Goal: Task Accomplishment & Management: Use online tool/utility

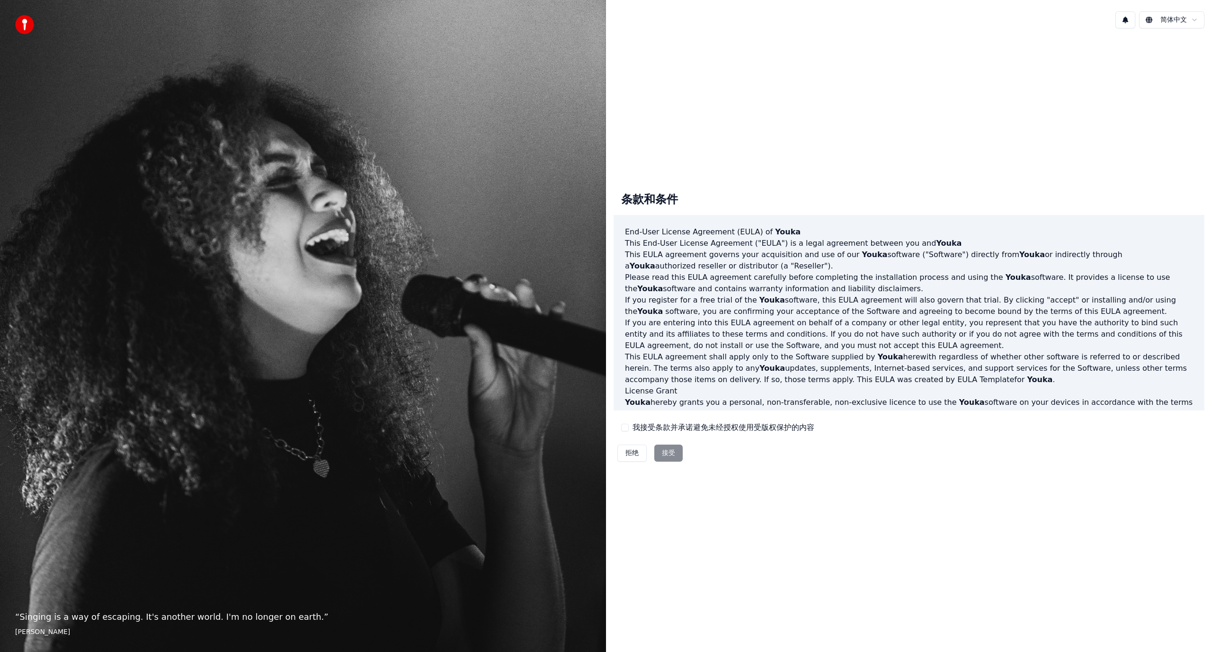
click at [642, 427] on label "我接受条款并承诺避免未经授权使用受版权保护的内容" at bounding box center [724, 427] width 182 height 11
click at [629, 427] on button "我接受条款并承诺避免未经授权使用受版权保护的内容" at bounding box center [625, 428] width 8 height 8
drag, startPoint x: 670, startPoint y: 454, endPoint x: 1148, endPoint y: 258, distance: 516.8
click at [1062, 297] on div "条款和条件 End-User License Agreement (EULA) of Youka This End-User License Agreemen…" at bounding box center [909, 325] width 591 height 281
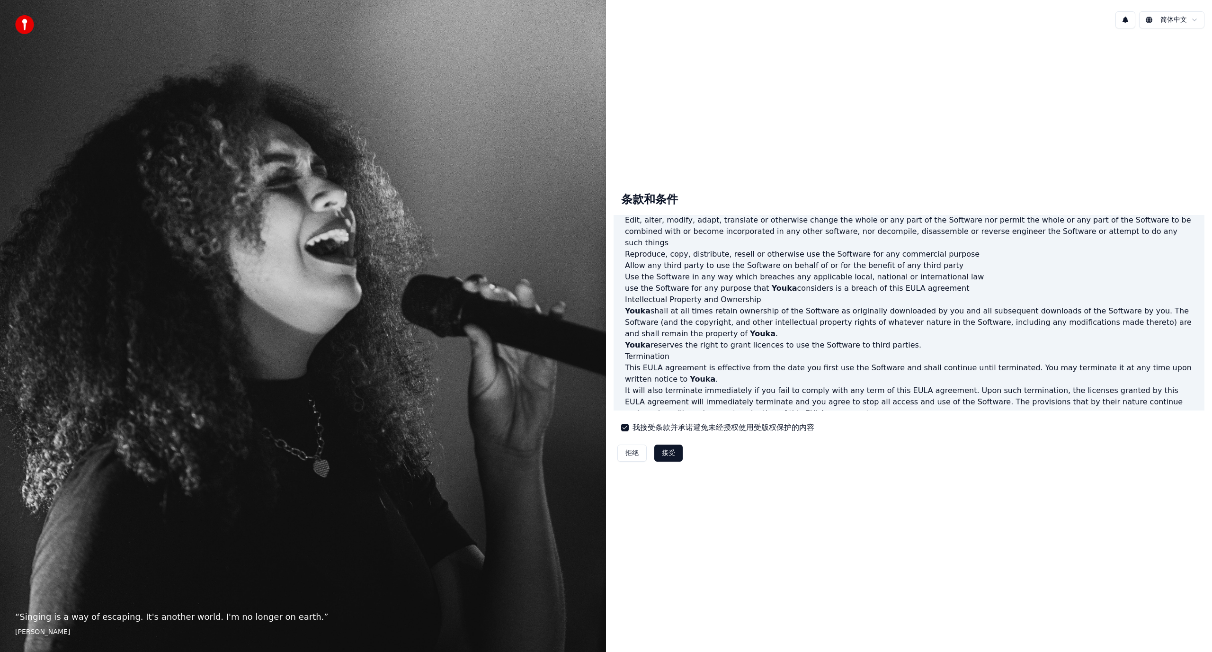
scroll to position [282, 0]
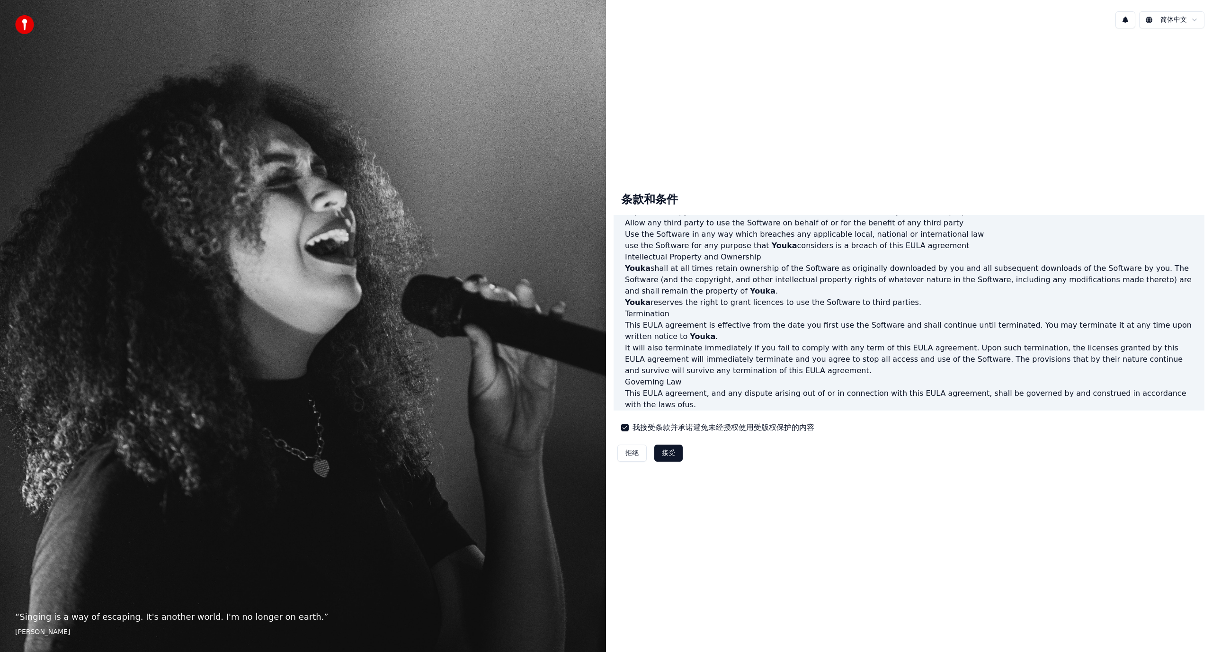
click at [661, 451] on button "接受" at bounding box center [669, 453] width 28 height 17
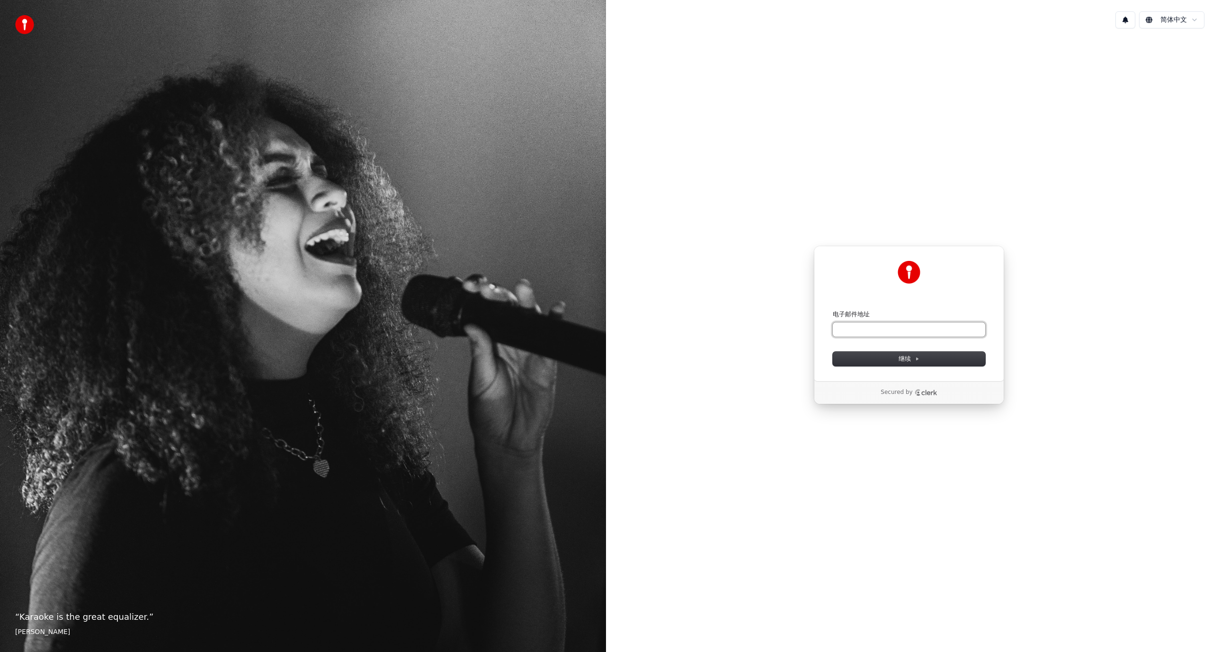
click at [905, 330] on input "电子邮件地址" at bounding box center [909, 330] width 153 height 14
click at [1196, 9] on div "简体中文" at bounding box center [909, 20] width 606 height 32
click at [1194, 18] on html "“ Karaoke is the great equalizer. ” Aisha Tyler 简体中文 使用 Google 登录 或者 电子邮件地址 继续 …" at bounding box center [606, 326] width 1212 height 652
click at [1017, 127] on html "“ Karaoke is the great equalizer. ” Aisha Tyler 简体中文 使用 Google 登录 或者 电子邮件地址 继续 …" at bounding box center [606, 326] width 1212 height 652
click at [878, 329] on input "电子邮件地址" at bounding box center [909, 330] width 153 height 14
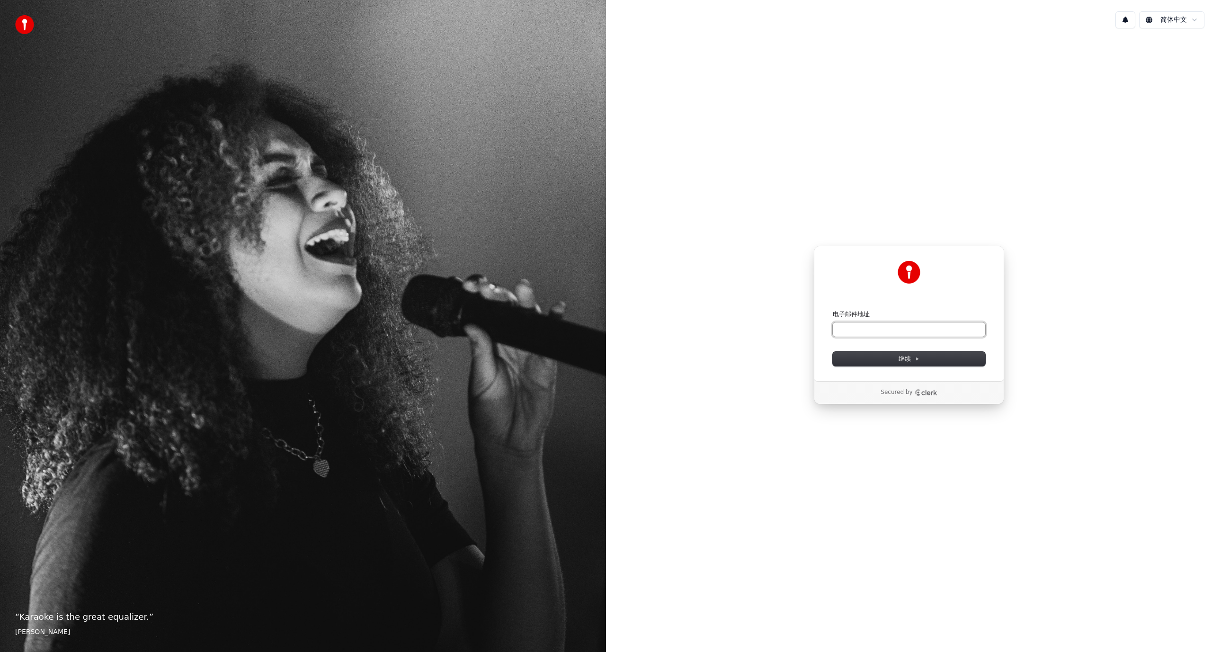
type input "*"
click at [914, 362] on span "继续" at bounding box center [909, 359] width 21 height 9
type input "**********"
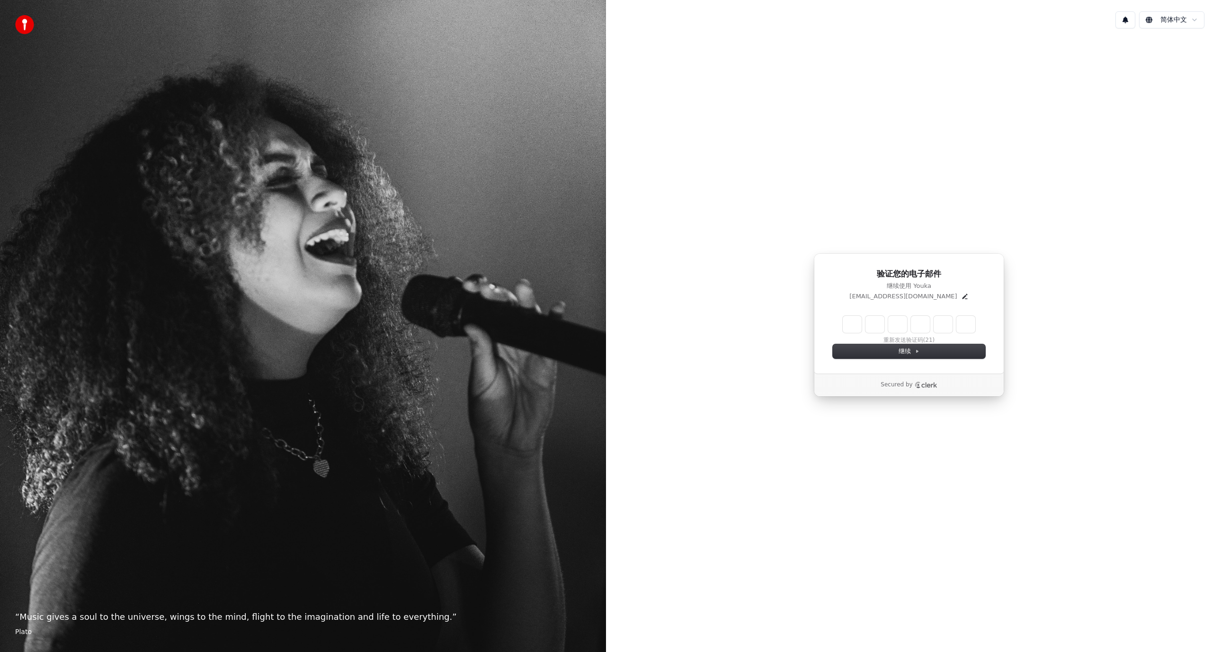
click at [856, 324] on input "Enter verification code" at bounding box center [909, 324] width 133 height 17
type input "******"
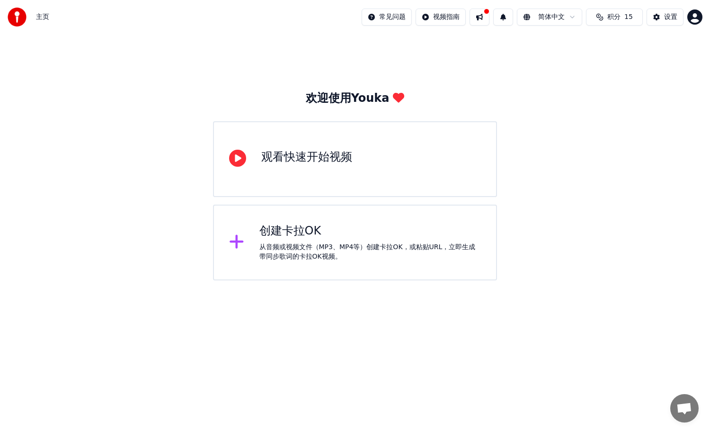
click at [379, 280] on html "主页 常见问题 视频指南 简体中文 积分 15 设置 欢迎使用Youka 观看快速开始视频 创建卡拉OK 从音频或视频文件（MP3、MP4等）创建卡拉OK，或…" at bounding box center [355, 140] width 710 height 280
click at [323, 251] on div "从音频或视频文件（MP3、MP4等）创建卡拉OK，或粘贴URL，立即生成带同步歌词的卡拉OK视频。" at bounding box center [371, 251] width 222 height 19
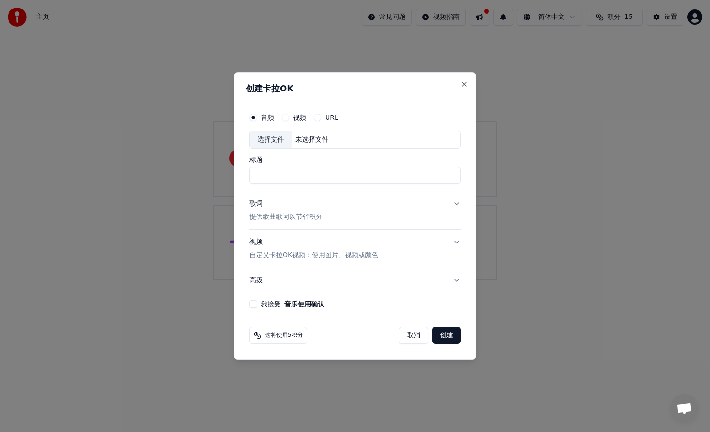
click at [290, 119] on div "视频" at bounding box center [294, 118] width 25 height 8
click at [316, 116] on button "URL" at bounding box center [318, 118] width 8 height 8
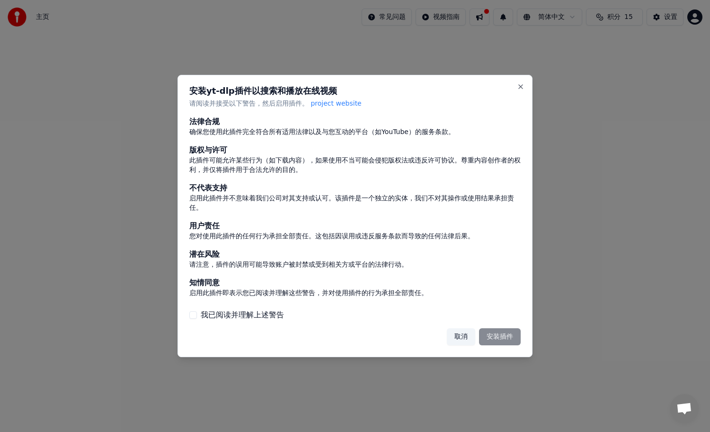
click at [508, 338] on div "取消 安装插件" at bounding box center [484, 336] width 74 height 17
click at [211, 316] on label "我已阅读并理解上述警告" at bounding box center [242, 314] width 83 height 11
click at [197, 316] on button "我已阅读并理解上述警告" at bounding box center [193, 315] width 8 height 8
click at [512, 341] on button "安装插件" at bounding box center [500, 336] width 42 height 17
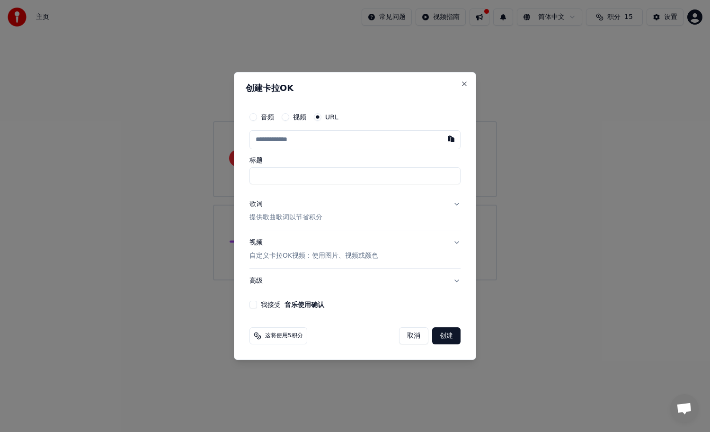
click at [297, 117] on label "视频" at bounding box center [299, 117] width 13 height 7
click at [289, 117] on button "视频" at bounding box center [286, 117] width 8 height 8
drag, startPoint x: 270, startPoint y: 335, endPoint x: 309, endPoint y: 335, distance: 38.4
click at [309, 335] on div "这将使用5积分 取消 创建" at bounding box center [355, 335] width 211 height 17
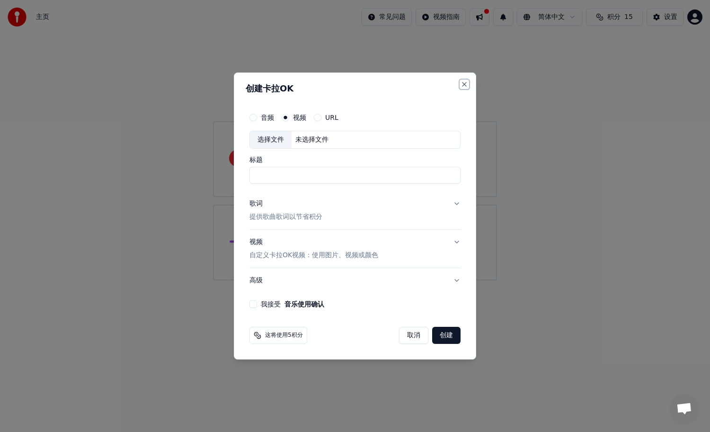
click at [464, 85] on button "Close" at bounding box center [465, 85] width 8 height 8
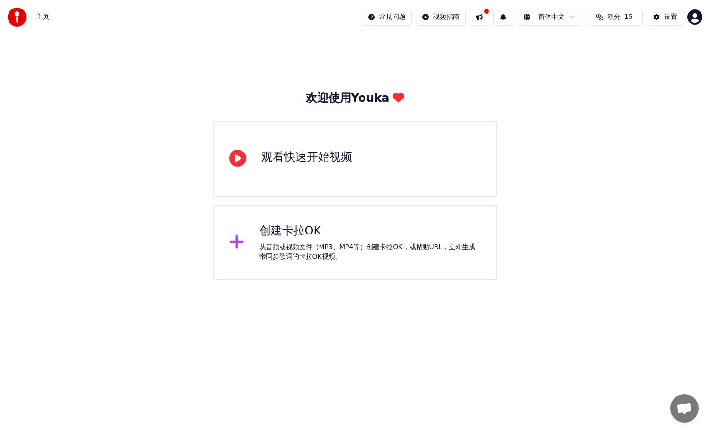
click at [336, 151] on div "观看快速开始视频" at bounding box center [306, 157] width 91 height 15
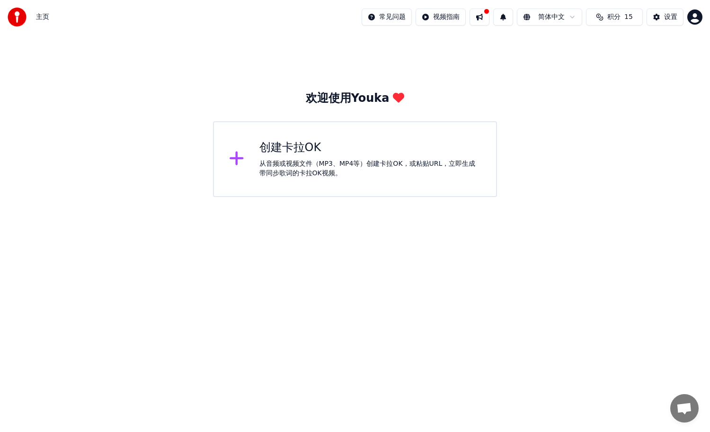
click at [423, 197] on html "主页 常见问题 视频指南 简体中文 积分 15 设置 欢迎使用Youka 创建卡拉OK 从音频或视频文件（MP3、MP4等）创建卡拉OK，或粘贴URL，立即生…" at bounding box center [355, 98] width 710 height 197
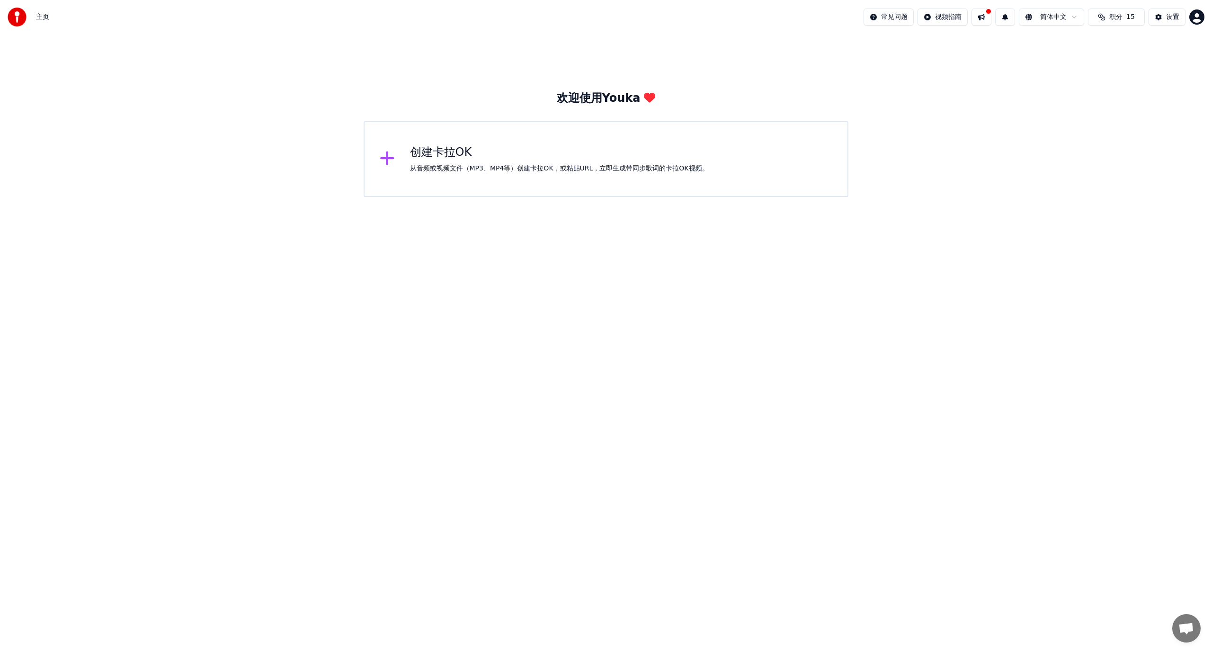
click at [489, 166] on div "从音频或视频文件（MP3、MP4等）创建卡拉OK，或粘贴URL，立即生成带同步歌词的卡拉OK视频。" at bounding box center [559, 168] width 299 height 9
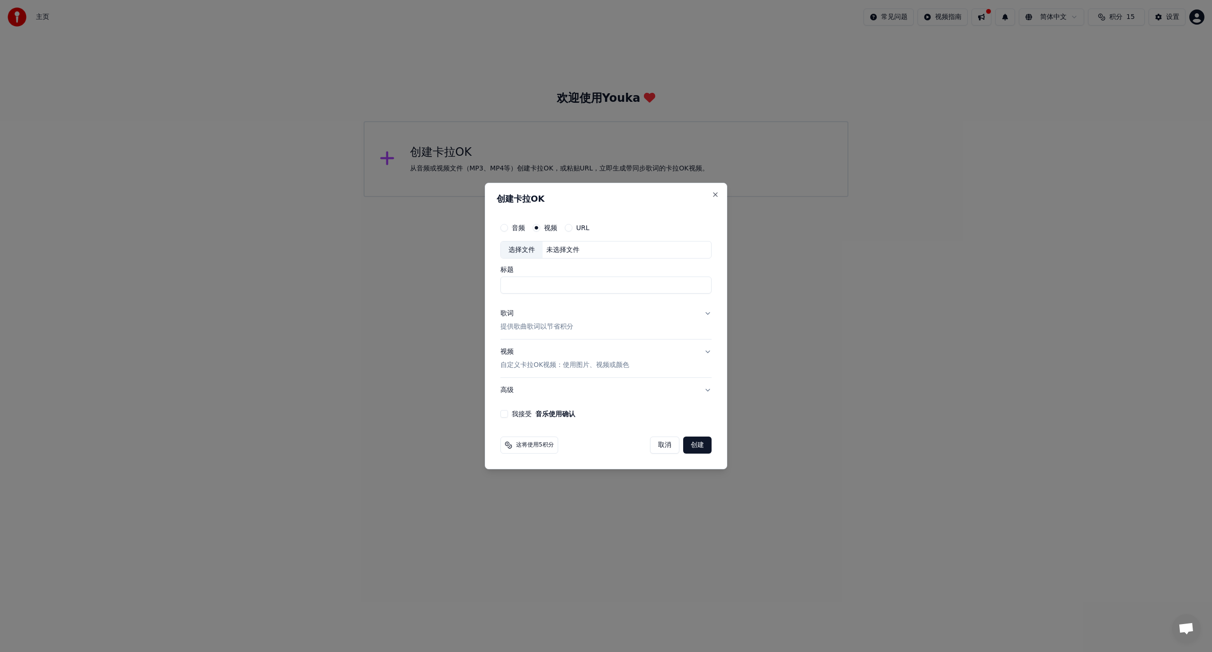
click at [512, 229] on div "音频" at bounding box center [513, 228] width 25 height 8
click at [570, 249] on div "未选择文件" at bounding box center [563, 249] width 41 height 9
type input "**********"
click at [607, 316] on button "歌词 提供歌曲歌词以节省积分" at bounding box center [606, 321] width 211 height 38
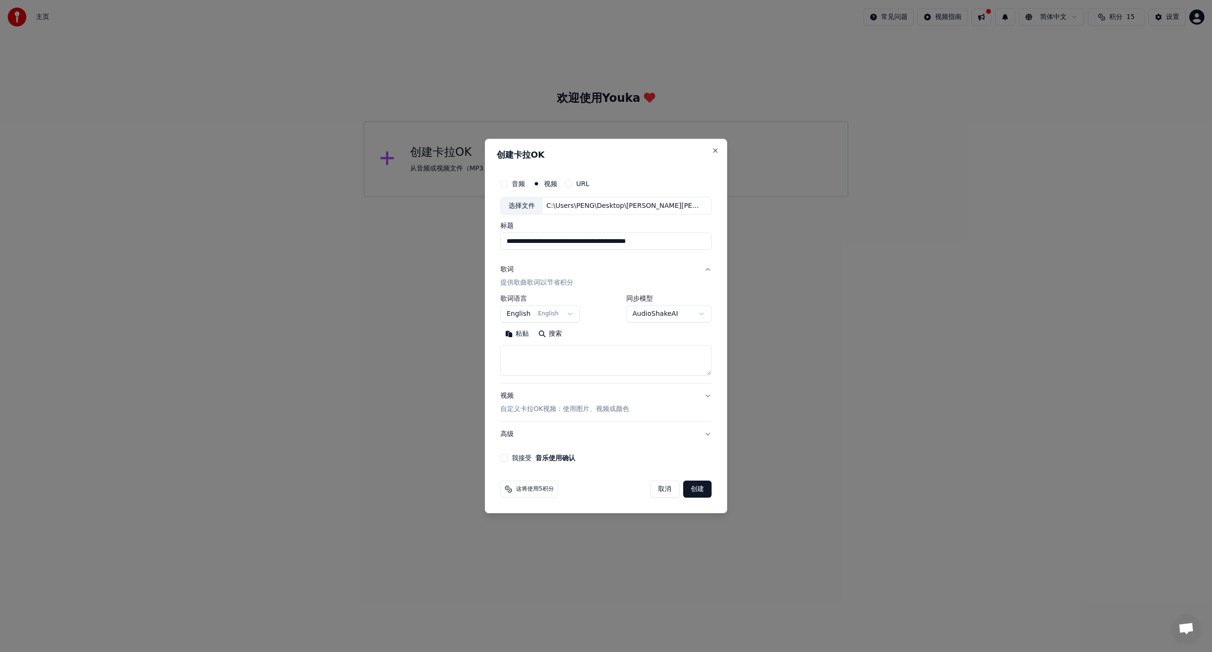
click at [589, 269] on button "歌词 提供歌曲歌词以节省积分" at bounding box center [606, 277] width 211 height 38
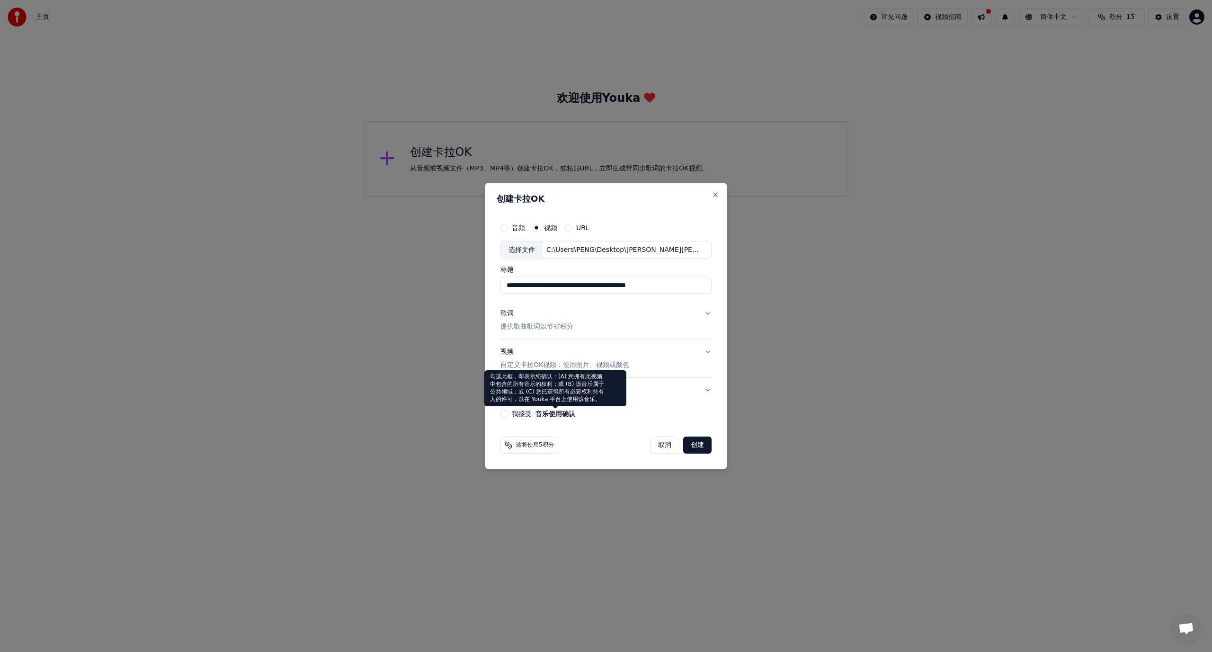
click at [536, 413] on button "音乐使用确认" at bounding box center [556, 414] width 40 height 7
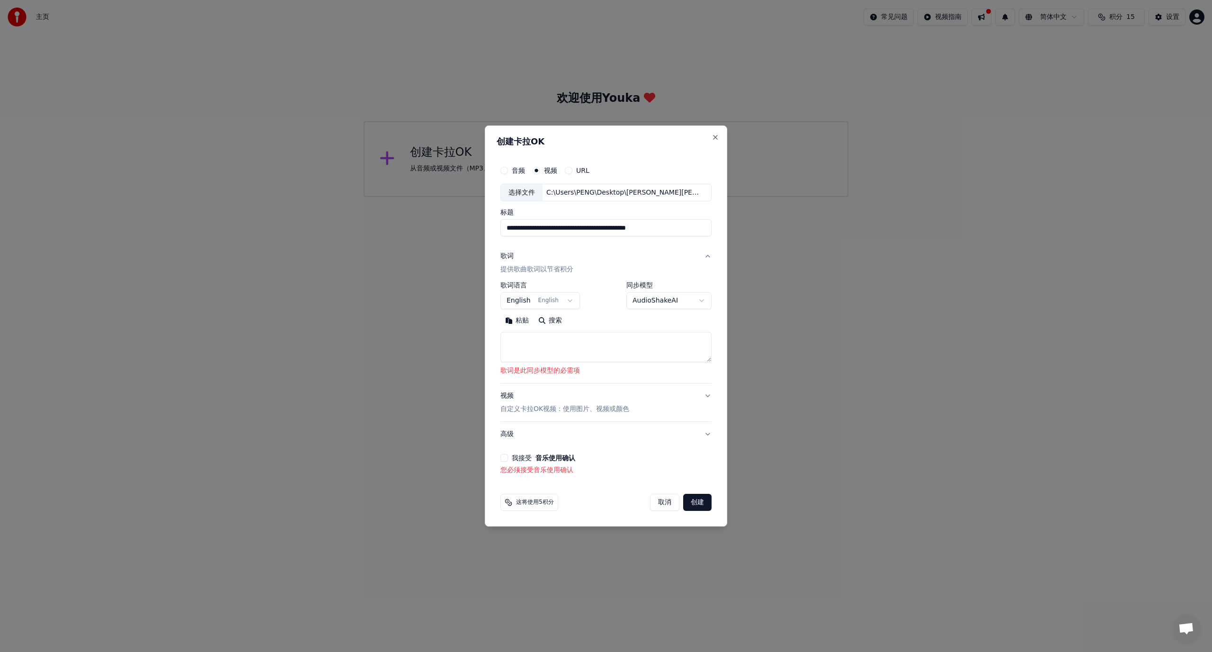
click at [548, 341] on textarea at bounding box center [606, 347] width 211 height 30
click at [582, 373] on p "歌词是此同步模型的必需项" at bounding box center [606, 371] width 211 height 9
click at [575, 350] on textarea at bounding box center [606, 347] width 211 height 30
click at [564, 197] on body "**********" at bounding box center [606, 98] width 1212 height 197
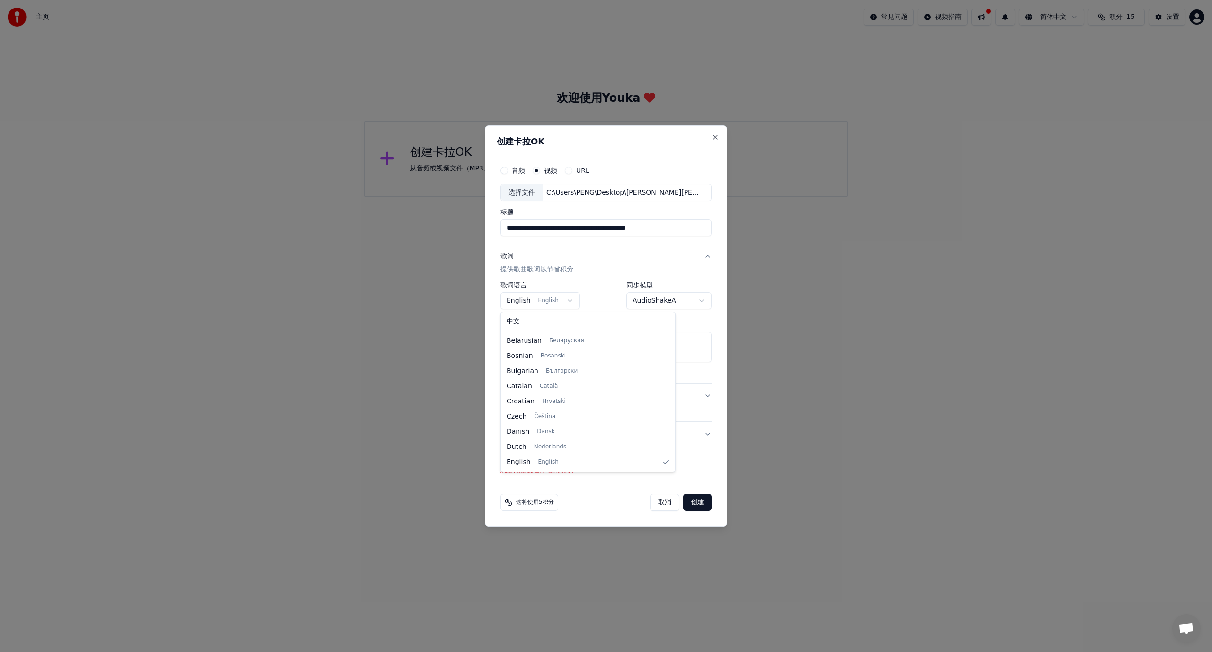
select select "**"
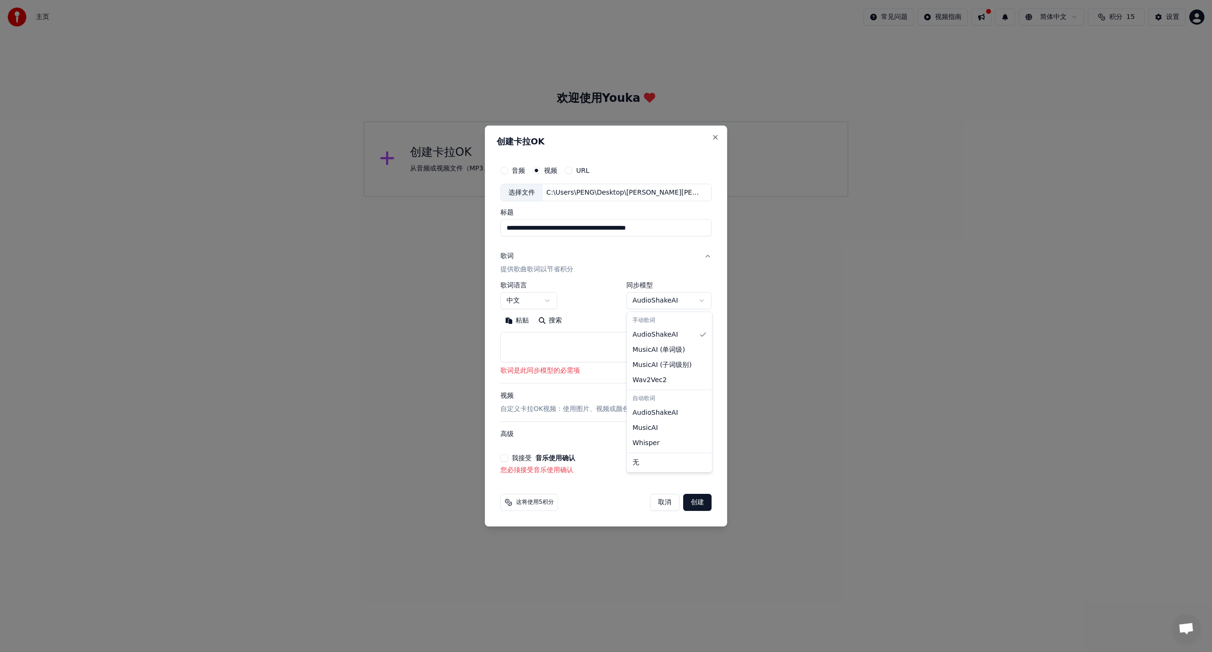
click at [673, 197] on body "**********" at bounding box center [606, 98] width 1212 height 197
select select "****"
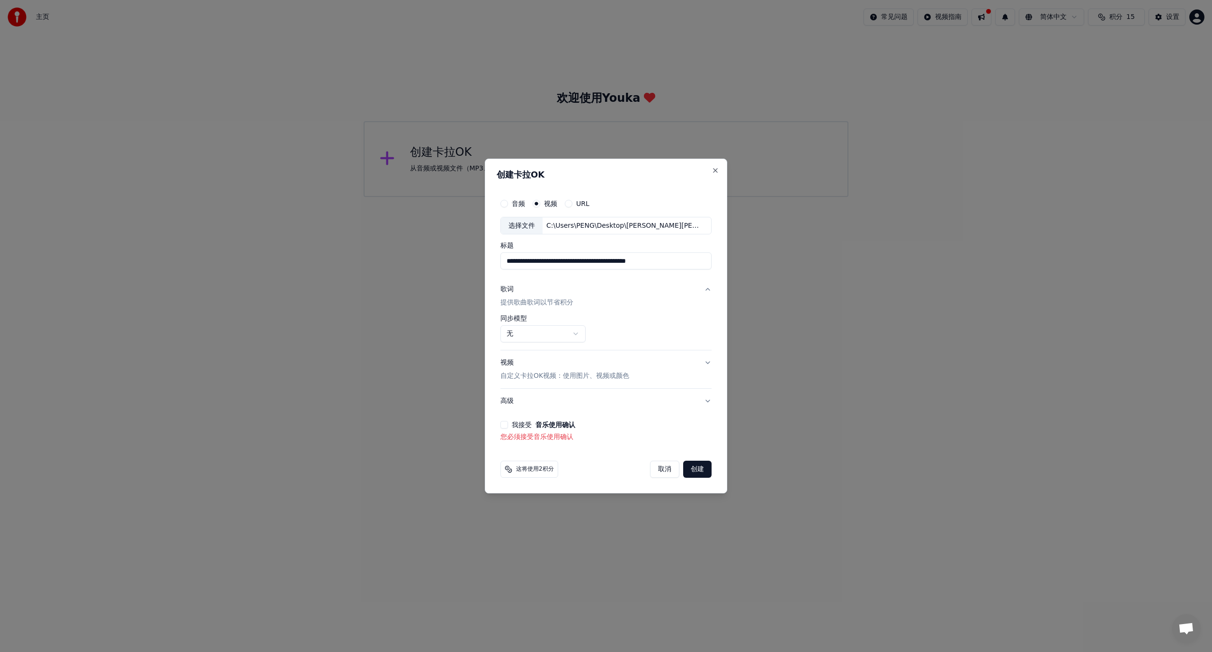
click at [525, 425] on label "我接受 音乐使用确认" at bounding box center [543, 425] width 63 height 7
click at [508, 425] on button "我接受 音乐使用确认" at bounding box center [505, 425] width 8 height 8
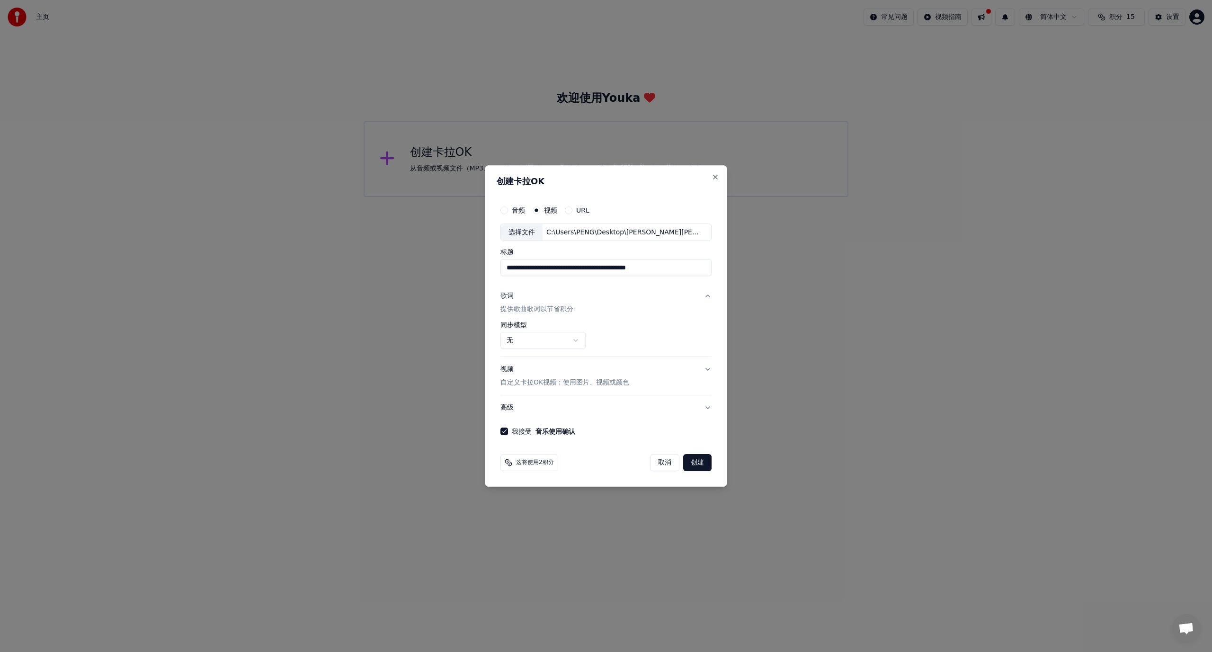
click at [702, 462] on button "创建" at bounding box center [697, 462] width 28 height 17
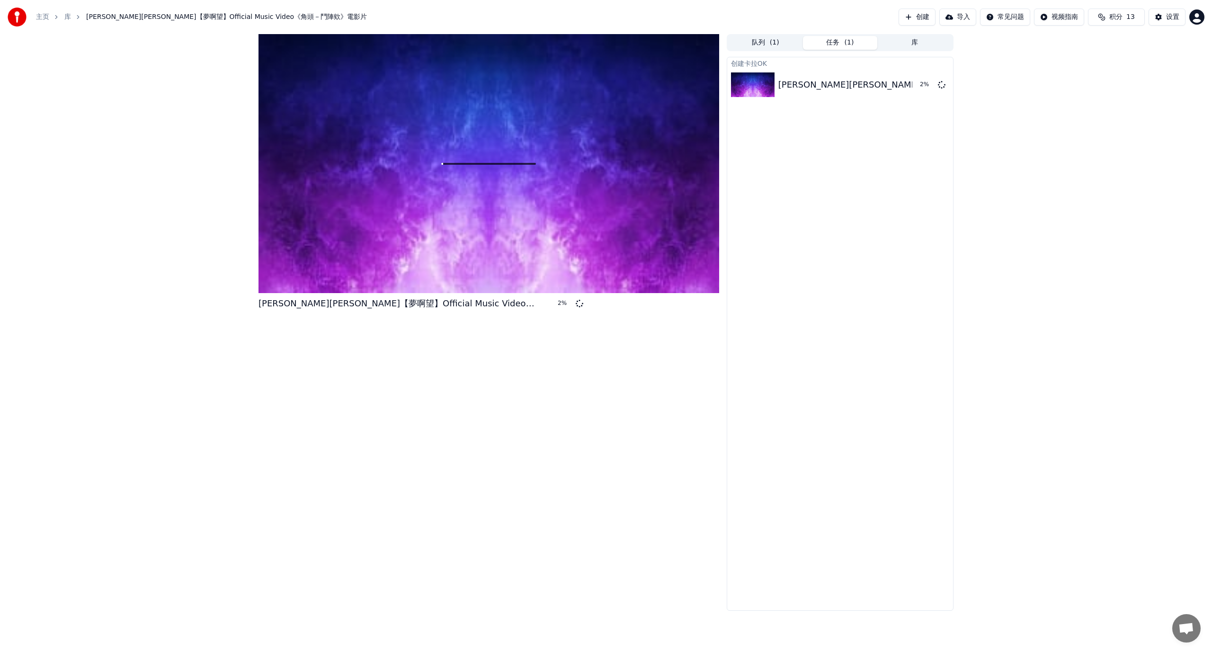
click at [1120, 18] on span "积分" at bounding box center [1116, 16] width 13 height 9
drag, startPoint x: 1078, startPoint y: 61, endPoint x: 1110, endPoint y: 63, distance: 32.7
click at [1110, 63] on tr "15 15 30" at bounding box center [1116, 62] width 89 height 17
click at [939, 158] on div "创建[PERSON_NAME]OK [PERSON_NAME][PERSON_NAME]【夢啊望】Official Music Video《角頭－鬥陣欸》電影…" at bounding box center [840, 334] width 227 height 554
drag, startPoint x: 590, startPoint y: 303, endPoint x: 281, endPoint y: 303, distance: 308.8
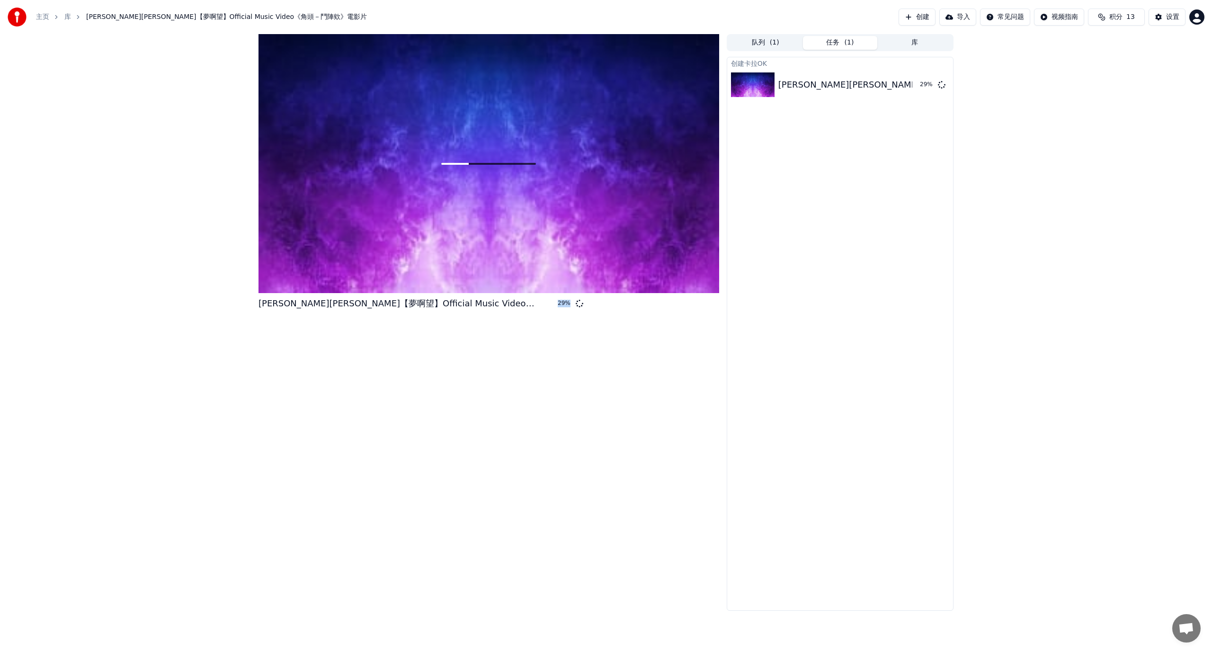
click at [282, 303] on div "[PERSON_NAME][PERSON_NAME]【夢啊望】Official Music Video《角頭－鬥陣欸》電影片 29 %" at bounding box center [425, 303] width 332 height 13
click at [263, 313] on div "[PERSON_NAME][PERSON_NAME]【夢啊望】Official Music Video《角頭－鬥陣欸》電影片 29 %" at bounding box center [489, 305] width 461 height 17
drag, startPoint x: 260, startPoint y: 300, endPoint x: 529, endPoint y: 314, distance: 269.4
click at [529, 314] on div "[PERSON_NAME][PERSON_NAME]【夢啊望】Official Music Video《角頭－鬥陣欸》電影片 29 %" at bounding box center [489, 305] width 461 height 17
drag, startPoint x: 603, startPoint y: 309, endPoint x: 285, endPoint y: 307, distance: 318.3
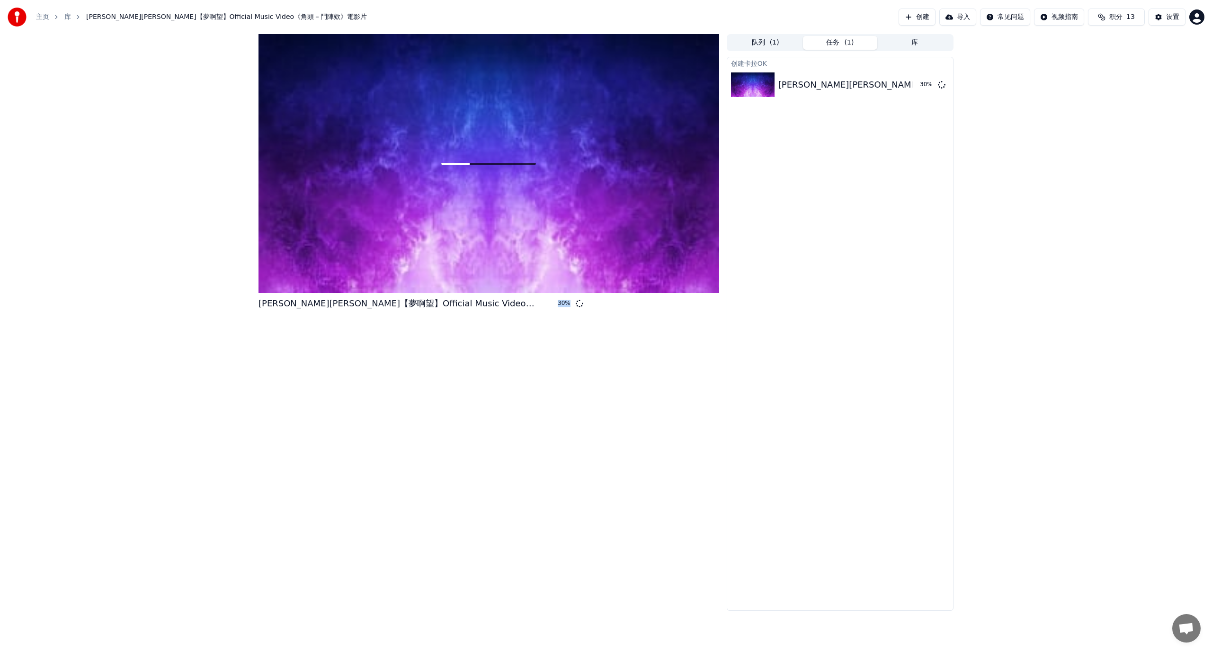
click at [285, 307] on div "[PERSON_NAME][PERSON_NAME]【夢啊望】Official Music Video《角頭－鬥陣欸》電影片 30 %" at bounding box center [489, 303] width 461 height 13
click at [293, 316] on div "[PERSON_NAME][PERSON_NAME]【夢啊望】Official Music Video《角頭－鬥陣欸》電影片 30 %" at bounding box center [489, 322] width 461 height 577
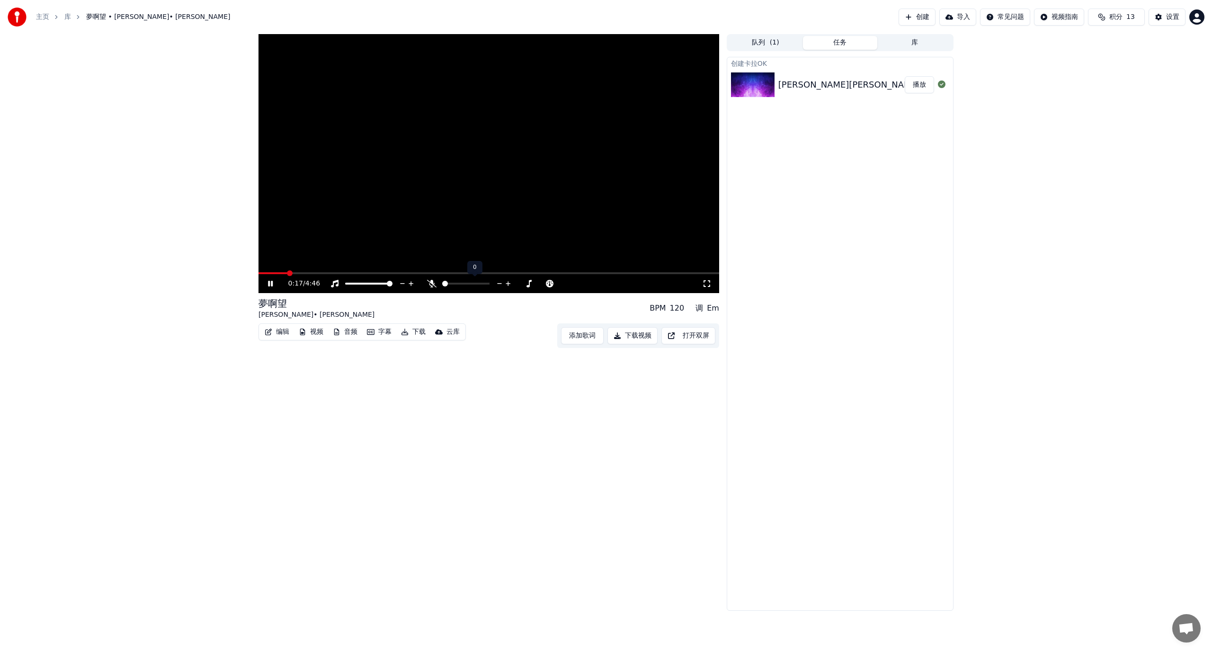
drag, startPoint x: 449, startPoint y: 286, endPoint x: 461, endPoint y: 286, distance: 12.3
click at [461, 286] on div at bounding box center [475, 283] width 76 height 9
click at [442, 285] on span at bounding box center [445, 284] width 6 height 6
click at [636, 335] on button "下载视频" at bounding box center [633, 335] width 50 height 17
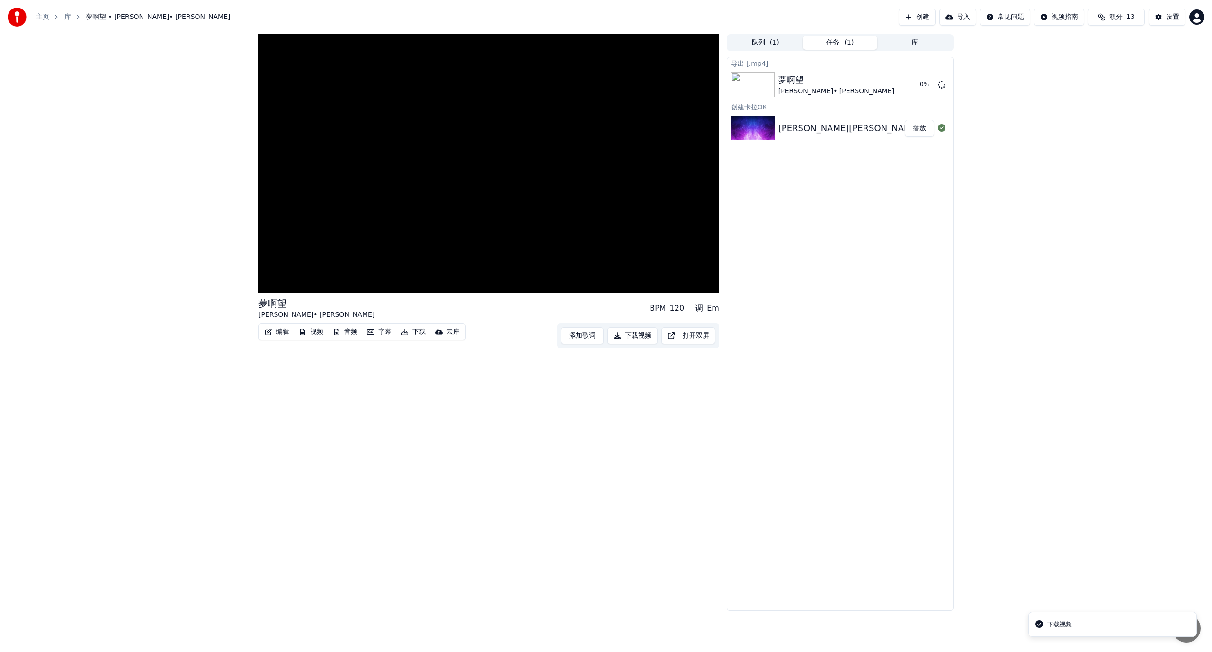
click at [1078, 628] on li "下载视频" at bounding box center [1113, 625] width 169 height 26
click at [922, 82] on button "显示" at bounding box center [919, 84] width 29 height 17
click at [490, 284] on span at bounding box center [487, 284] width 6 height 6
click at [373, 189] on video at bounding box center [489, 163] width 461 height 259
